Goal: Information Seeking & Learning: Learn about a topic

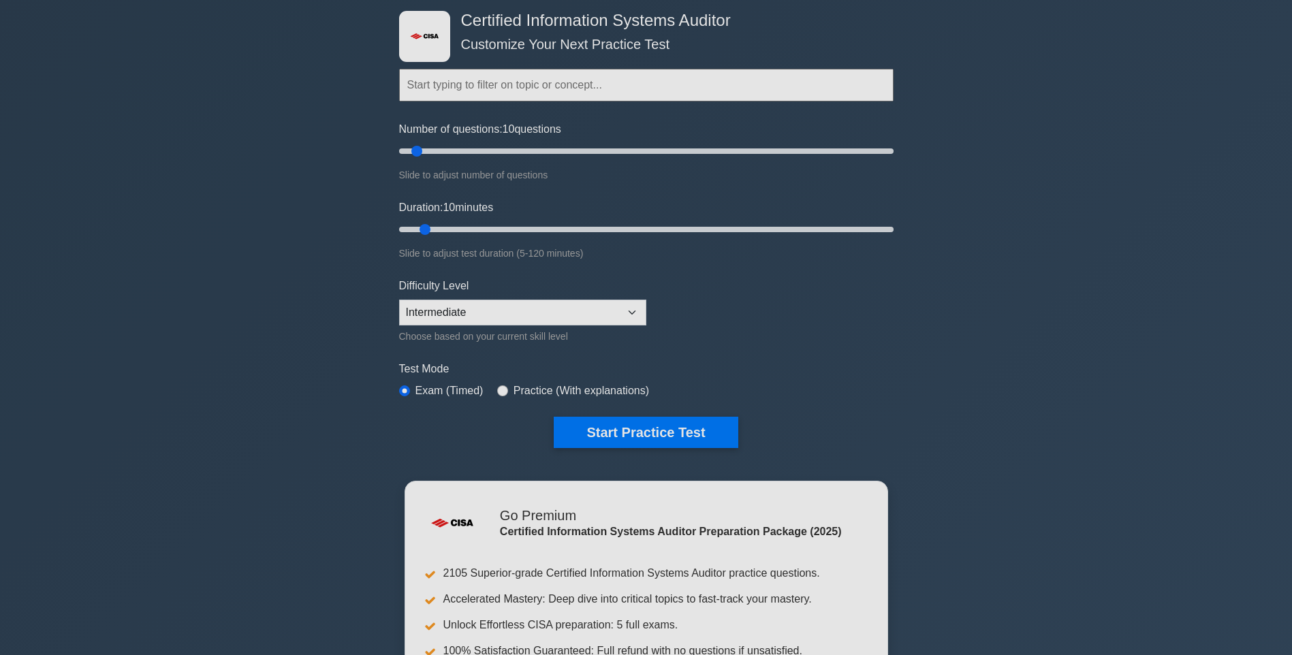
scroll to position [68, 0]
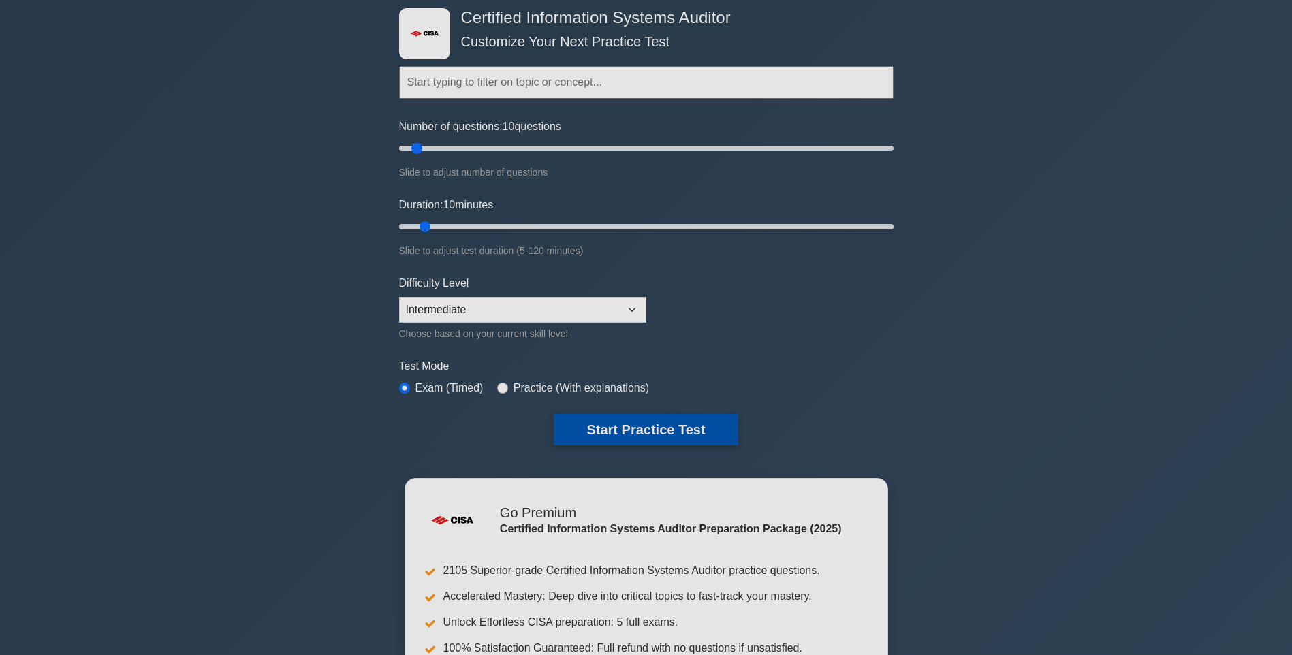
click at [662, 419] on button "Start Practice Test" at bounding box center [646, 429] width 184 height 31
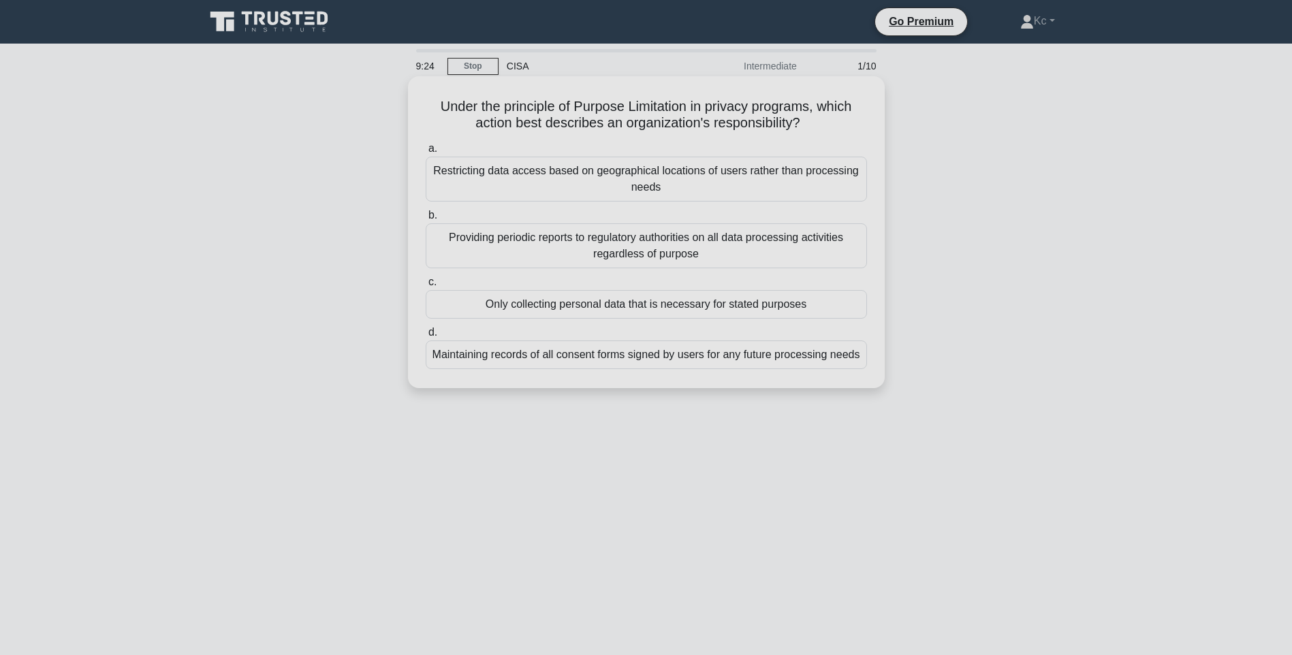
click at [509, 358] on div "Maintaining records of all consent forms signed by users for any future process…" at bounding box center [646, 354] width 441 height 29
click at [426, 337] on input "d. Maintaining records of all consent forms signed by users for any future proc…" at bounding box center [426, 332] width 0 height 9
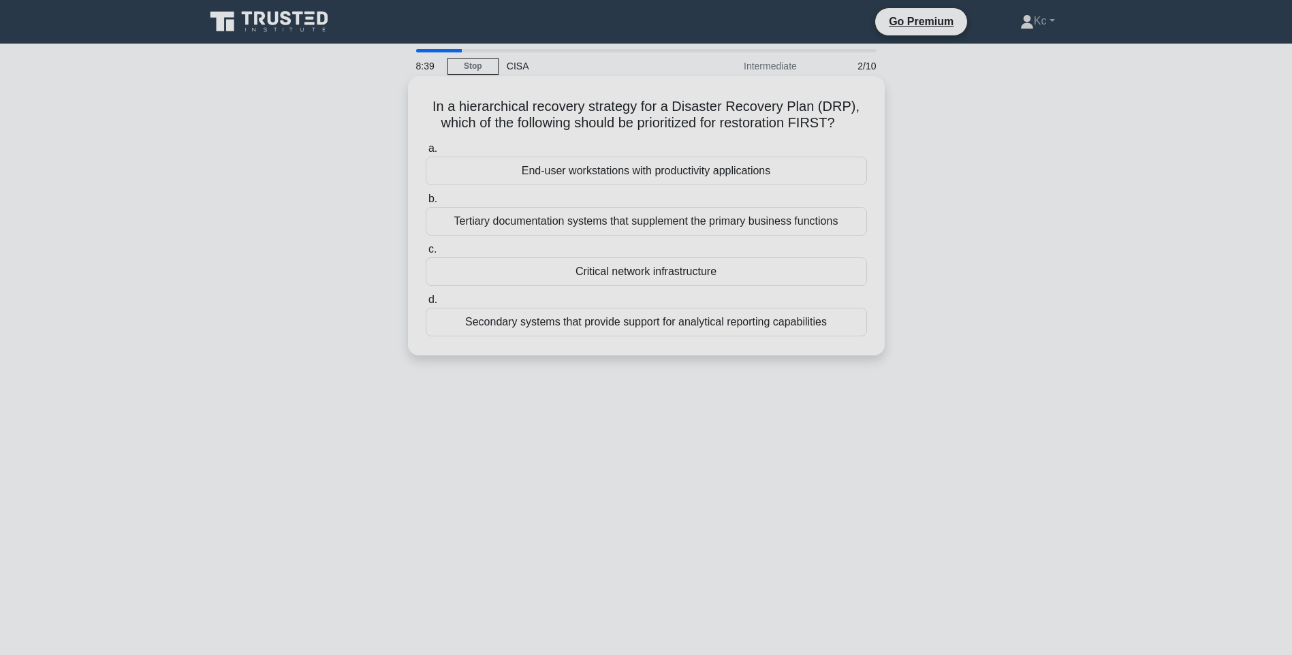
click at [552, 177] on div "End-user workstations with productivity applications" at bounding box center [646, 171] width 441 height 29
click at [426, 153] on input "a. End-user workstations with productivity applications" at bounding box center [426, 148] width 0 height 9
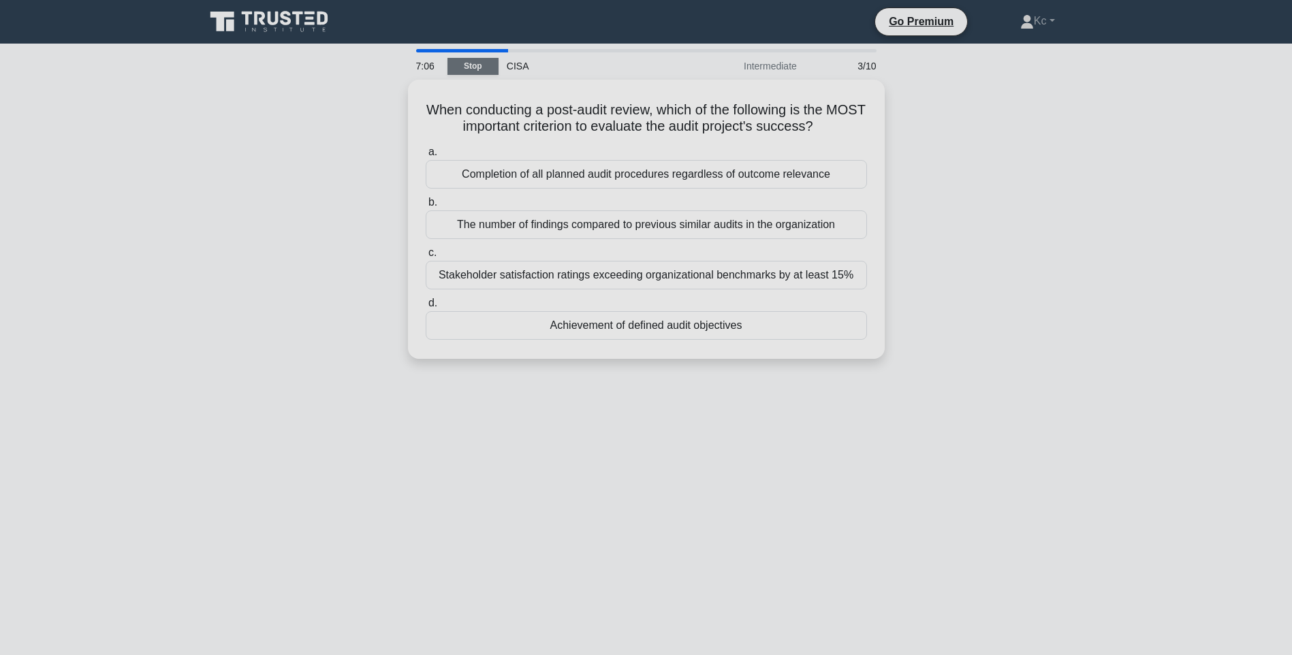
click at [468, 65] on link "Stop" at bounding box center [472, 66] width 51 height 17
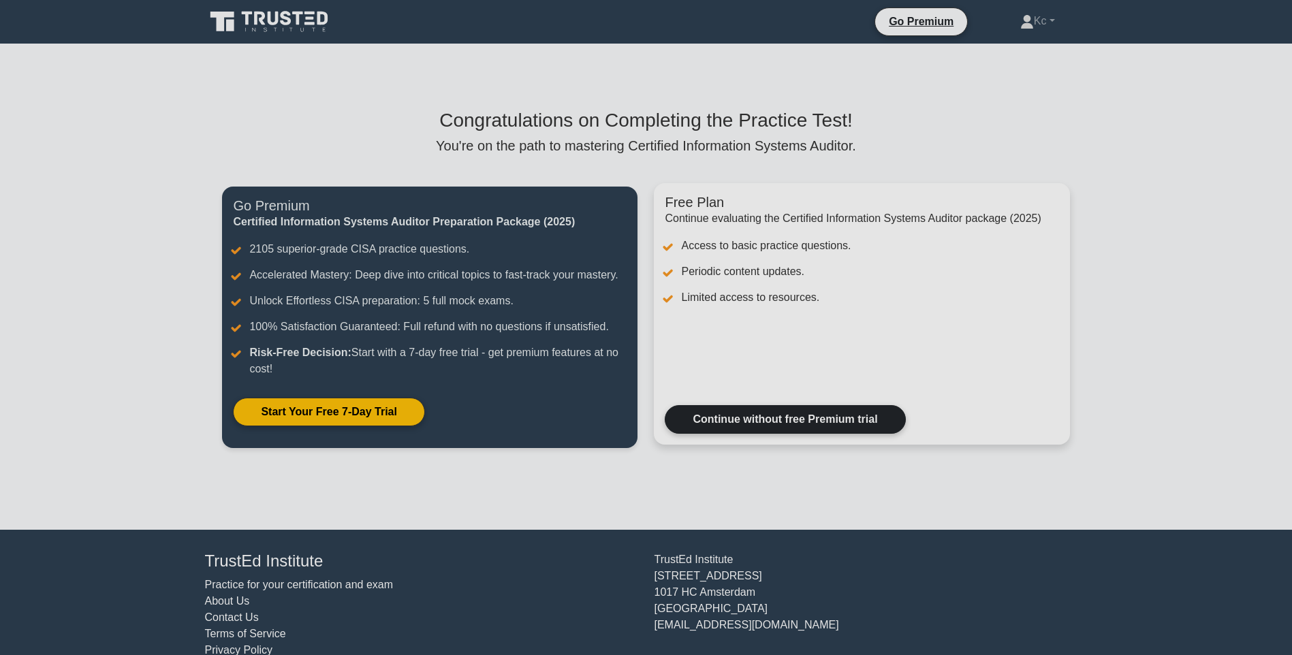
click at [758, 412] on link "Continue without free Premium trial" at bounding box center [785, 419] width 240 height 29
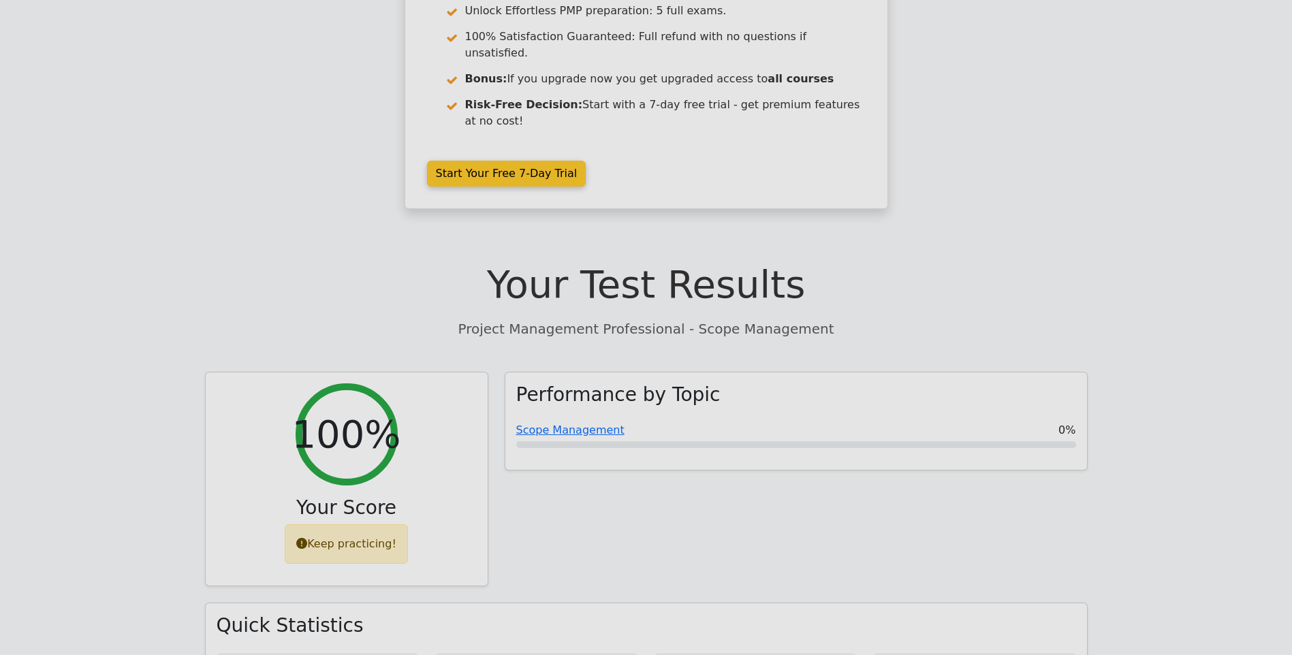
scroll to position [272, 0]
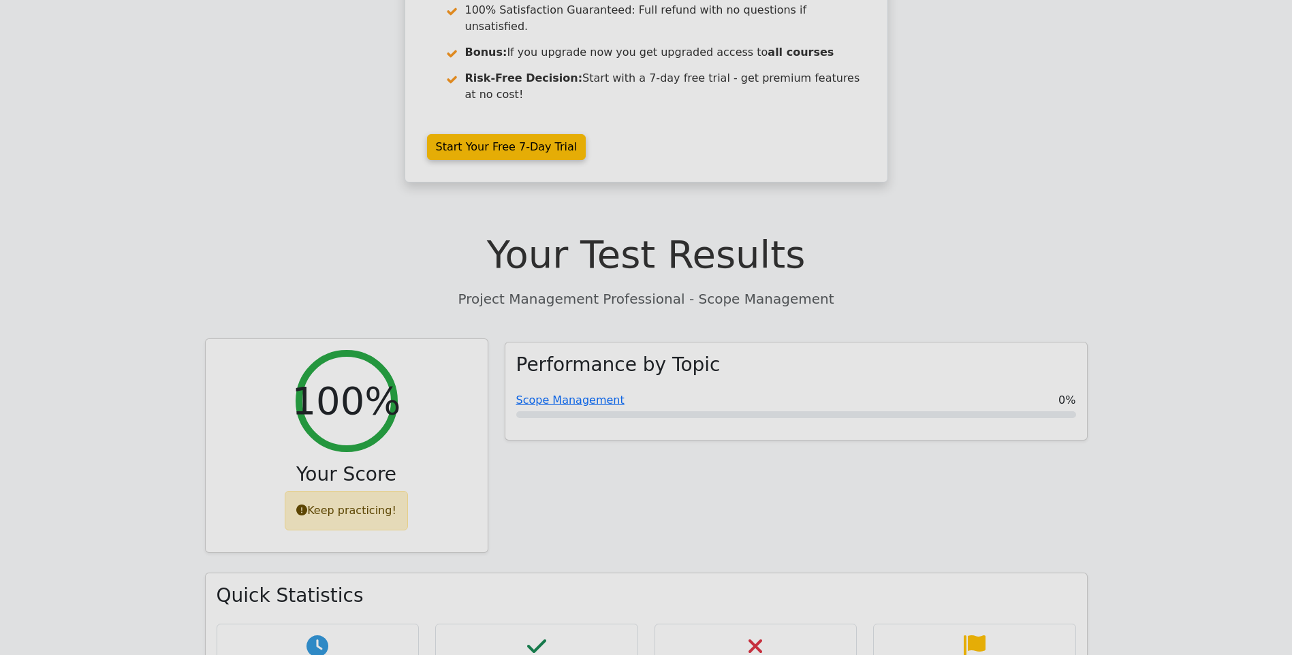
click at [372, 378] on h2 "100%" at bounding box center [345, 401] width 109 height 46
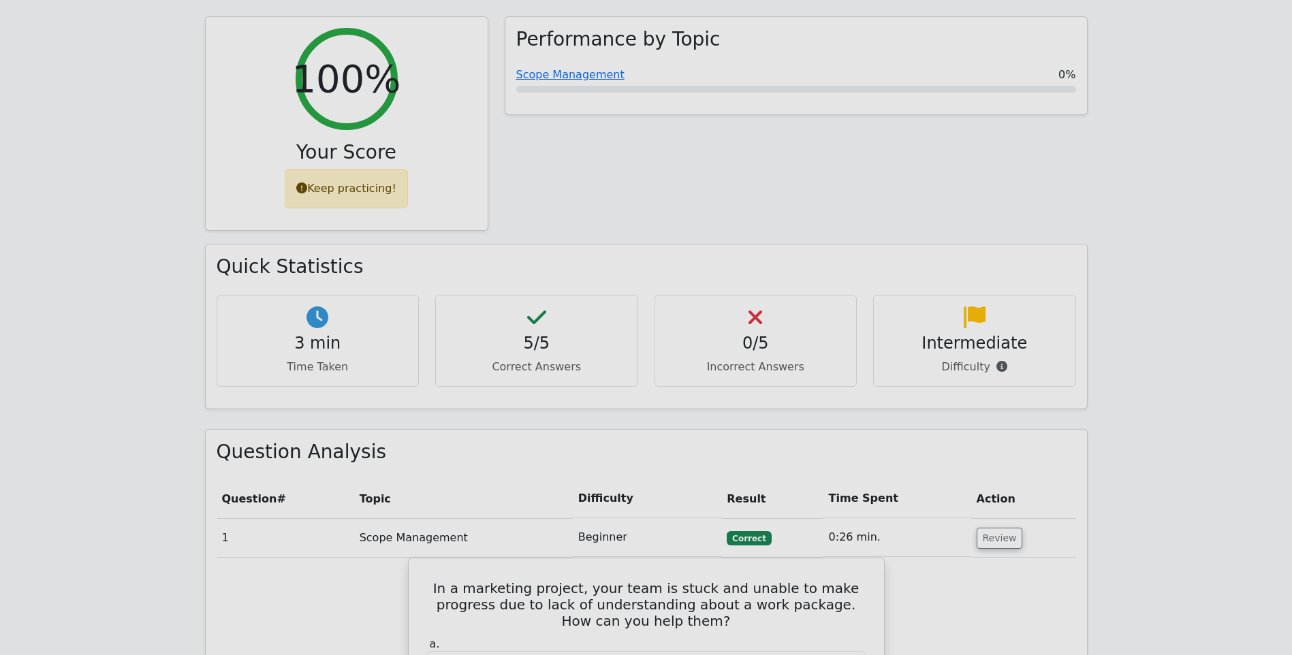
scroll to position [613, 0]
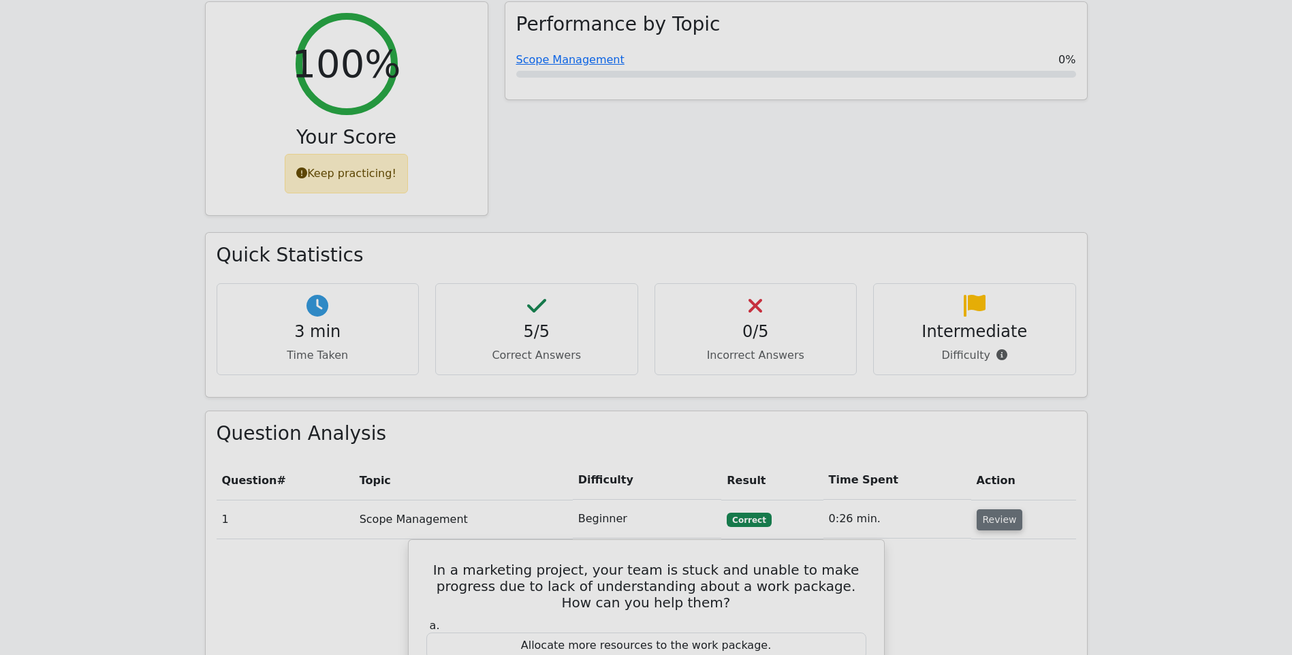
click at [986, 509] on button "Review" at bounding box center [999, 519] width 46 height 21
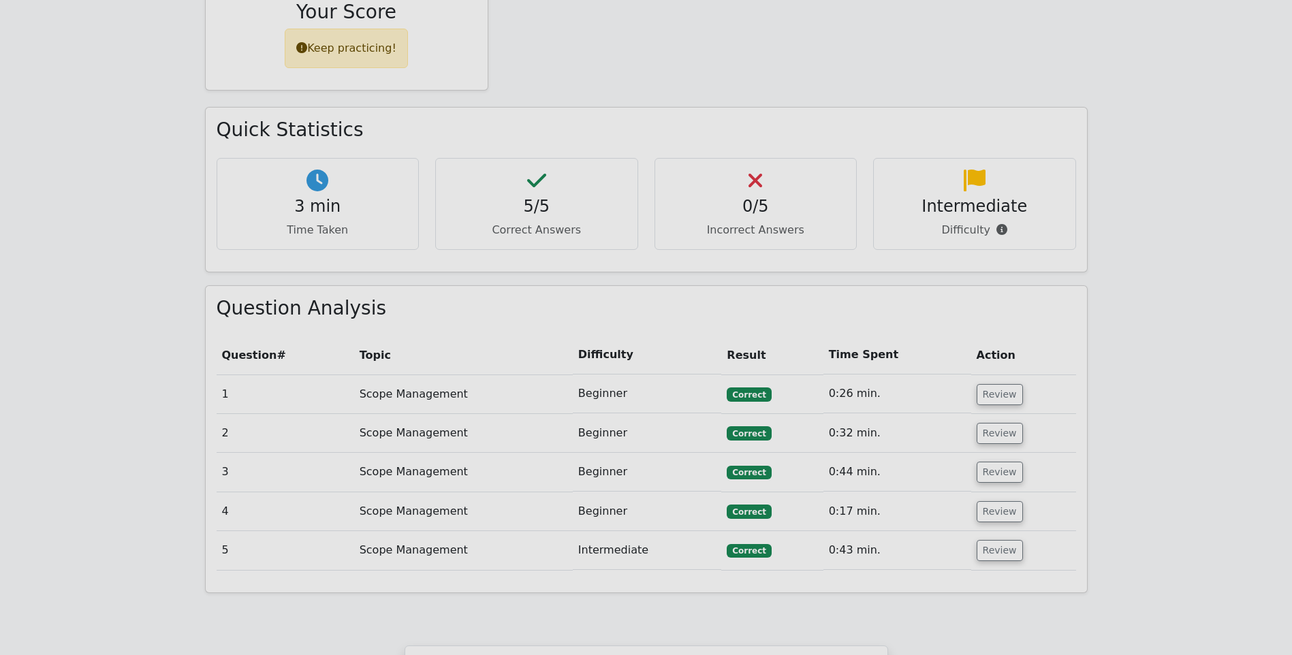
scroll to position [749, 0]
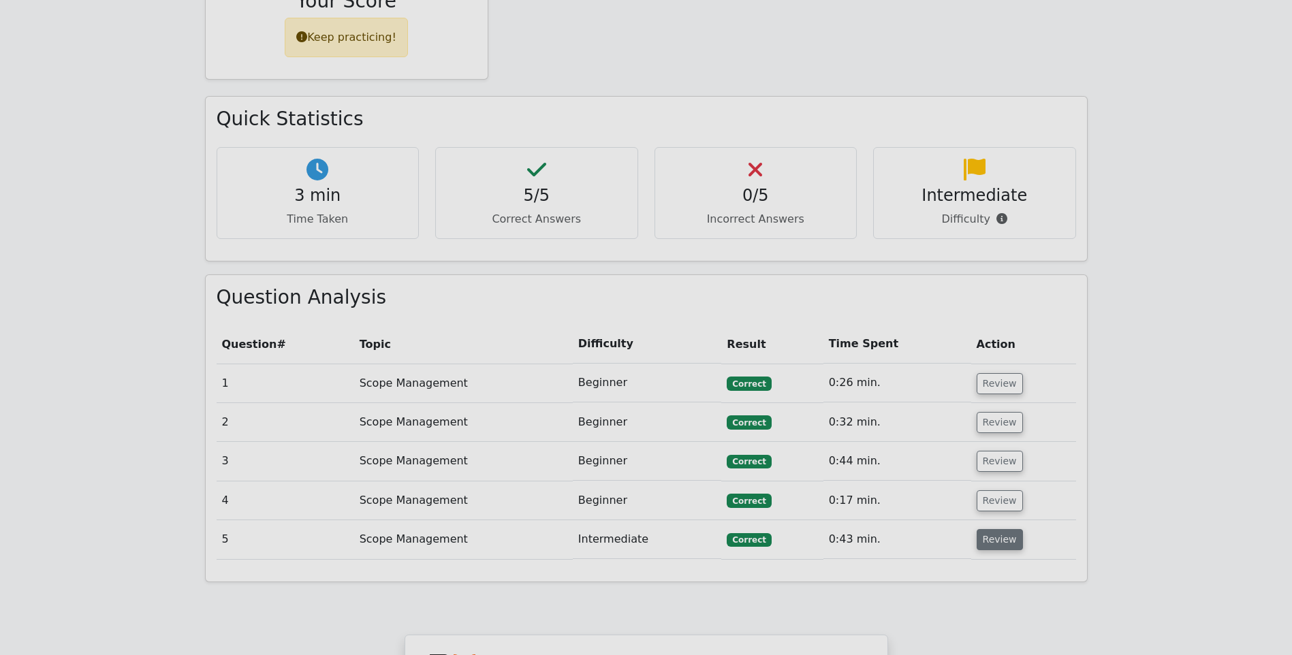
click at [997, 529] on button "Review" at bounding box center [999, 539] width 46 height 21
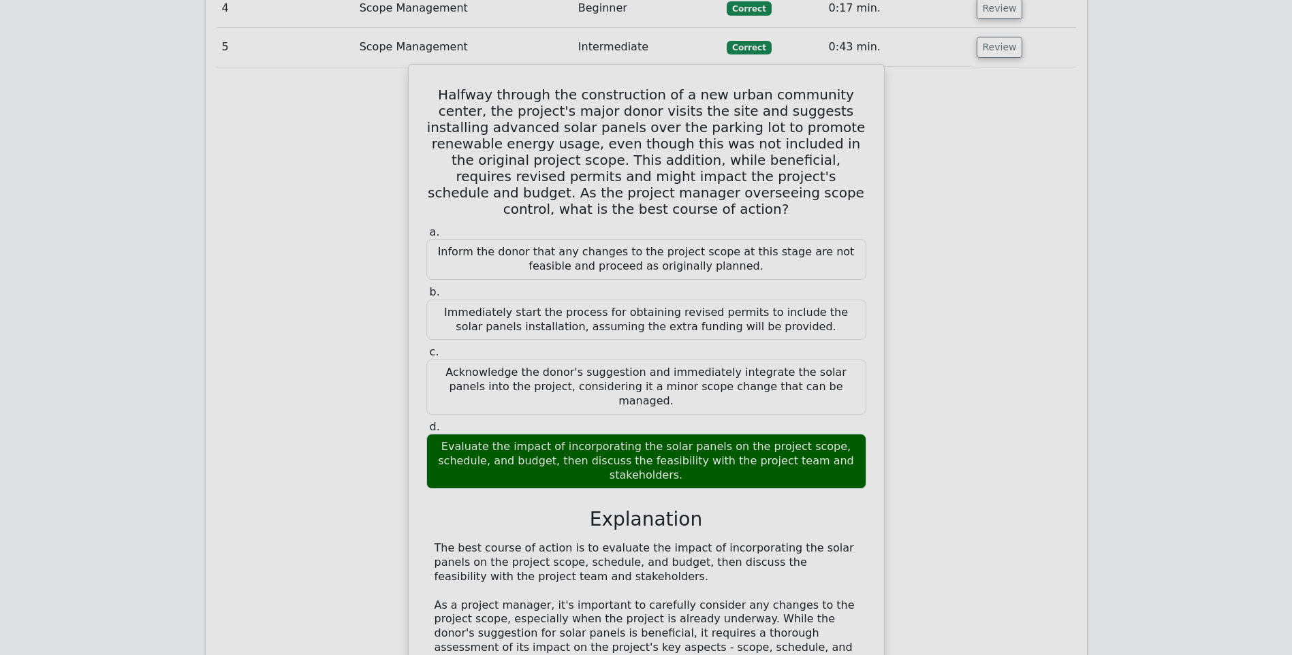
scroll to position [1265, 0]
